Goal: Transaction & Acquisition: Download file/media

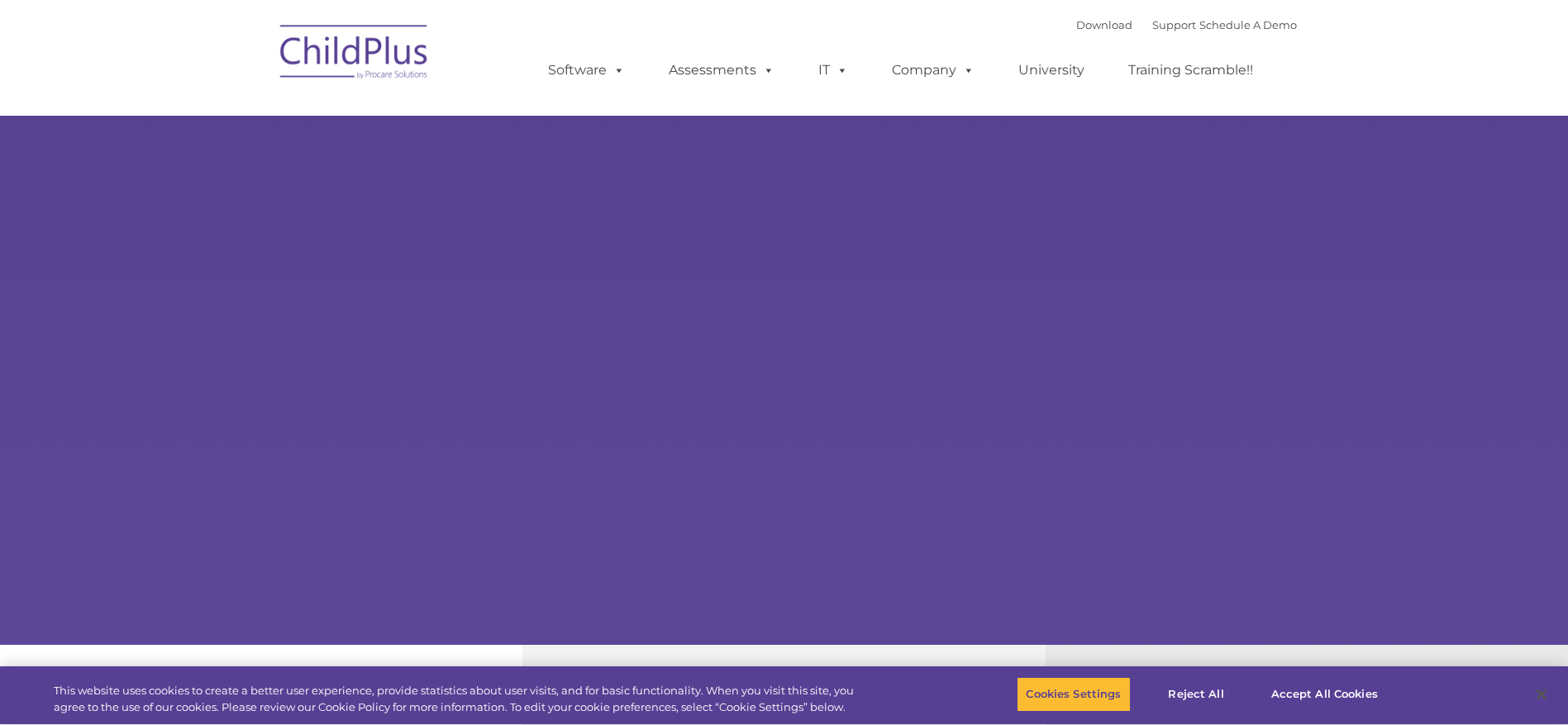
type input ""
select select "MEDIUM"
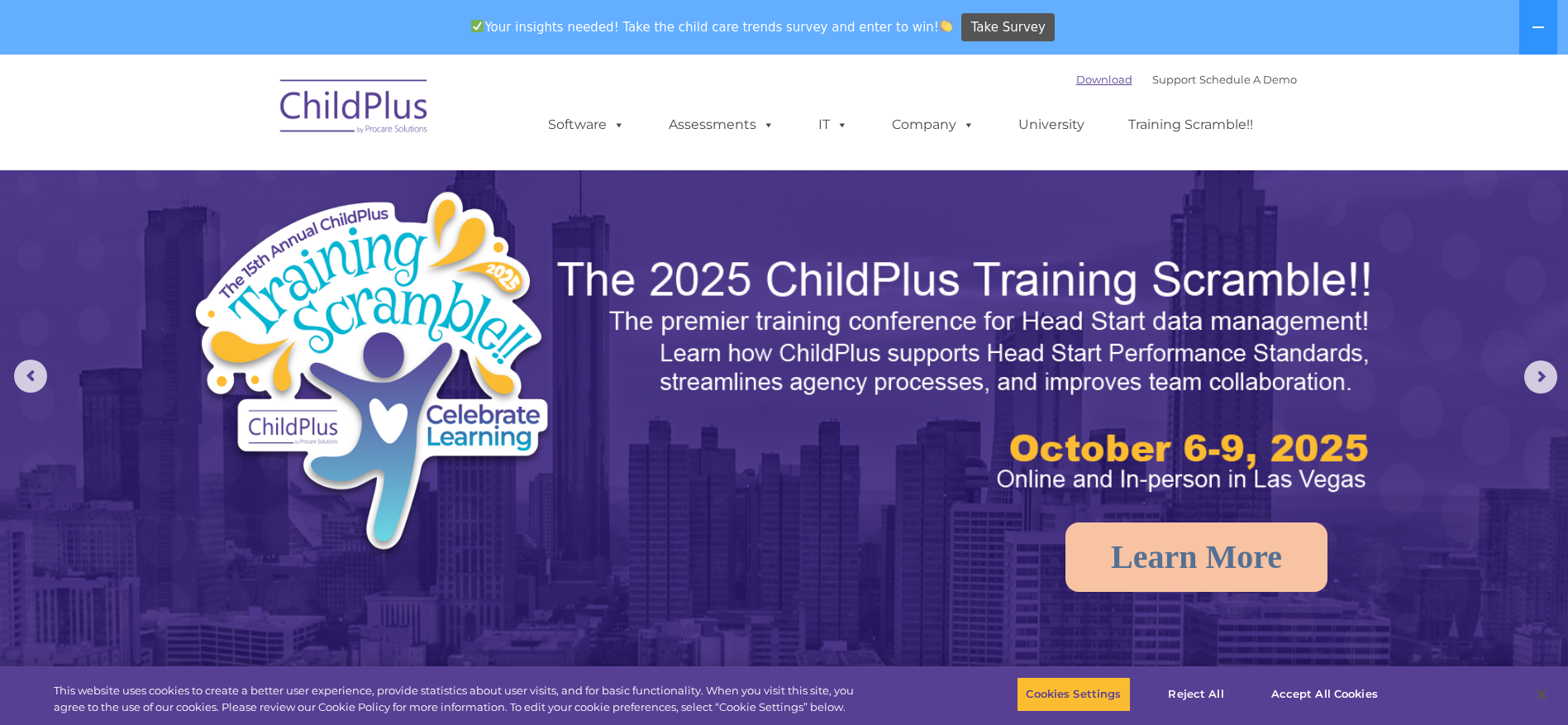
click at [1099, 78] on link "Download" at bounding box center [1104, 79] width 56 height 13
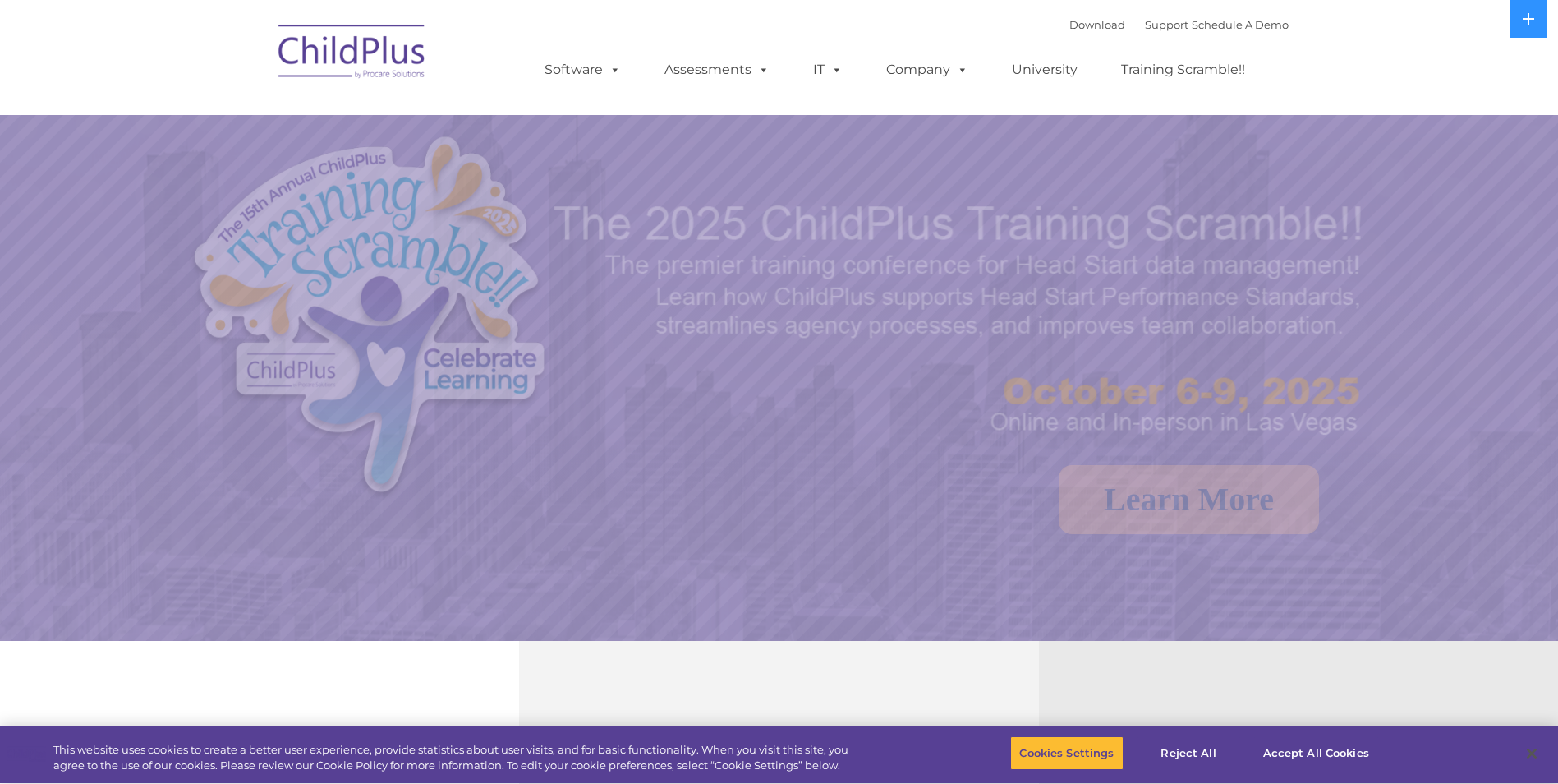
select select "MEDIUM"
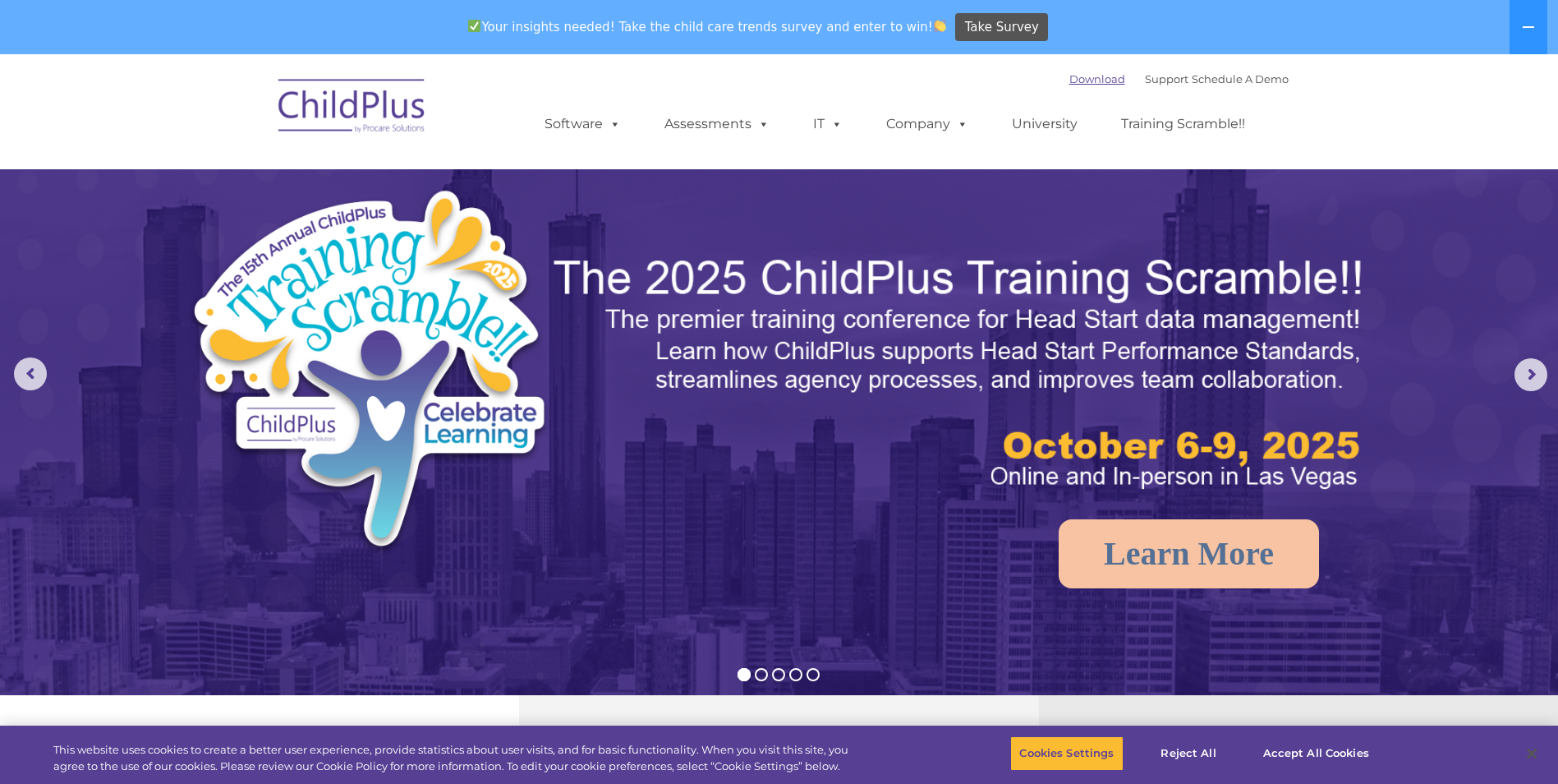
click at [1070, 72] on link "Download" at bounding box center [1097, 79] width 56 height 13
